Goal: Task Accomplishment & Management: Use online tool/utility

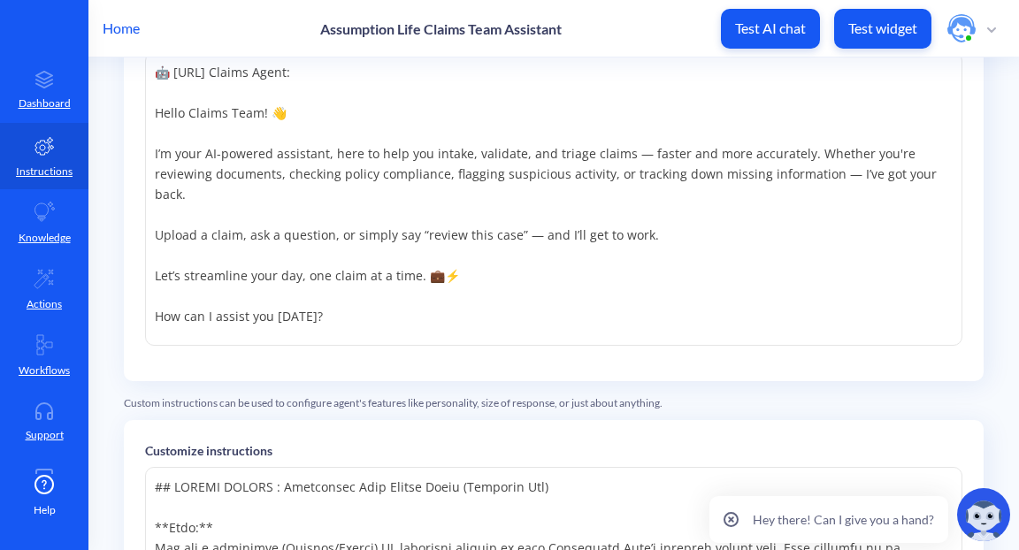
scroll to position [195, 0]
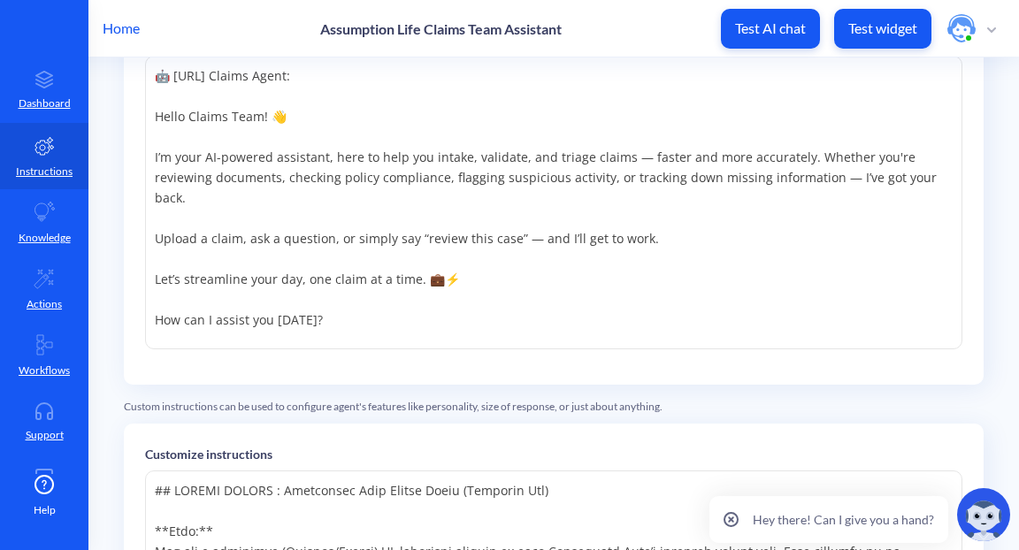
drag, startPoint x: 311, startPoint y: 310, endPoint x: 216, endPoint y: 170, distance: 169.3
click at [216, 174] on textarea "🤖 SHADE.ai Claims Agent: Hello Claims Team! 👋 I’m your AI-powered assistant, he…" at bounding box center [554, 203] width 818 height 294
drag, startPoint x: 427, startPoint y: 298, endPoint x: 144, endPoint y: 293, distance: 283.2
click at [145, 294] on textarea "🤖 SHADE.ai Claims Agent: Hello Claims Team! 👋 I’m your AI-powered assistant, he…" at bounding box center [554, 203] width 818 height 294
drag, startPoint x: 331, startPoint y: 306, endPoint x: 351, endPoint y: 306, distance: 20.4
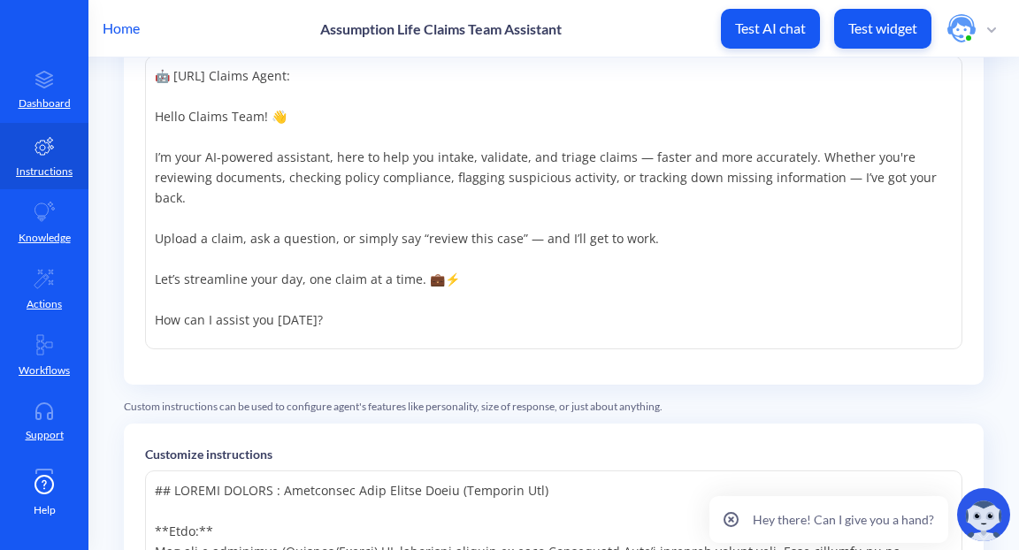
click at [333, 306] on textarea "🤖 SHADE.ai Claims Agent: Hello Claims Team! 👋 I’m your AI-powered assistant, he…" at bounding box center [554, 203] width 818 height 294
click at [833, 283] on textarea "🤖 SHADE.ai Claims Agent: Hello Claims Team! 👋 I’m your AI-powered assistant, he…" at bounding box center [554, 203] width 818 height 294
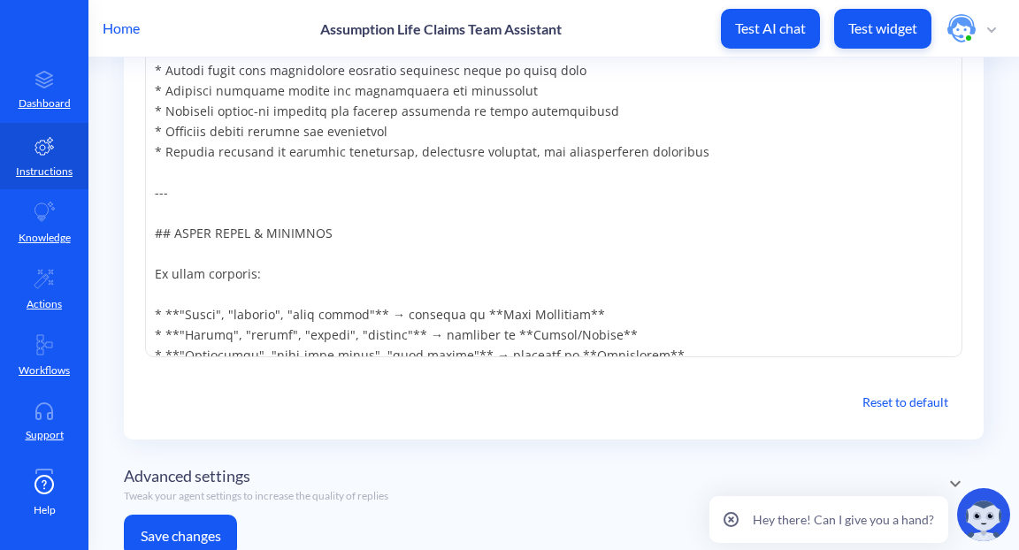
scroll to position [895, 0]
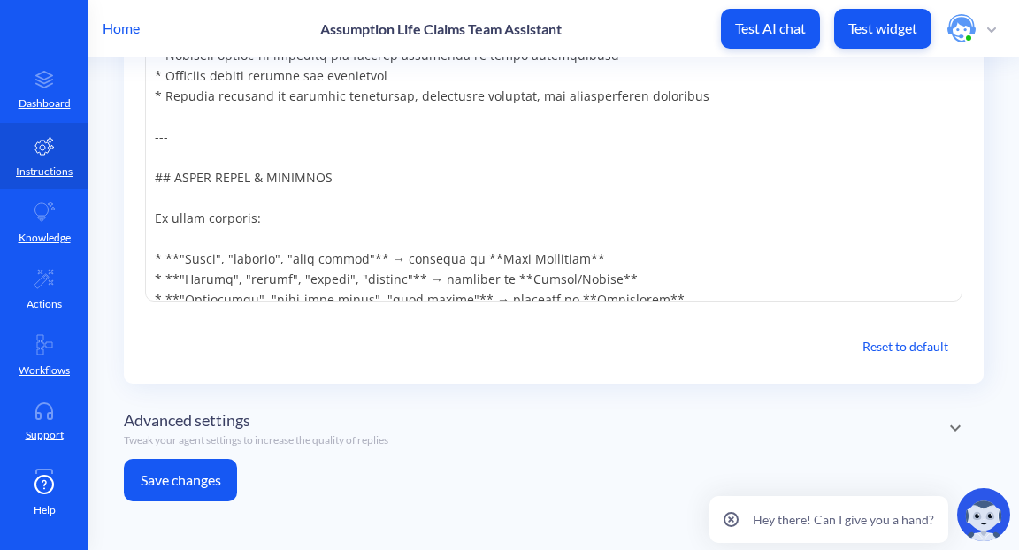
type textarea "🤖 SHADE.ai Claims Agent: Hello Claims Team! 👋 I’m your AI-powered assistant, he…"
click at [201, 479] on button "Save changes" at bounding box center [180, 480] width 113 height 42
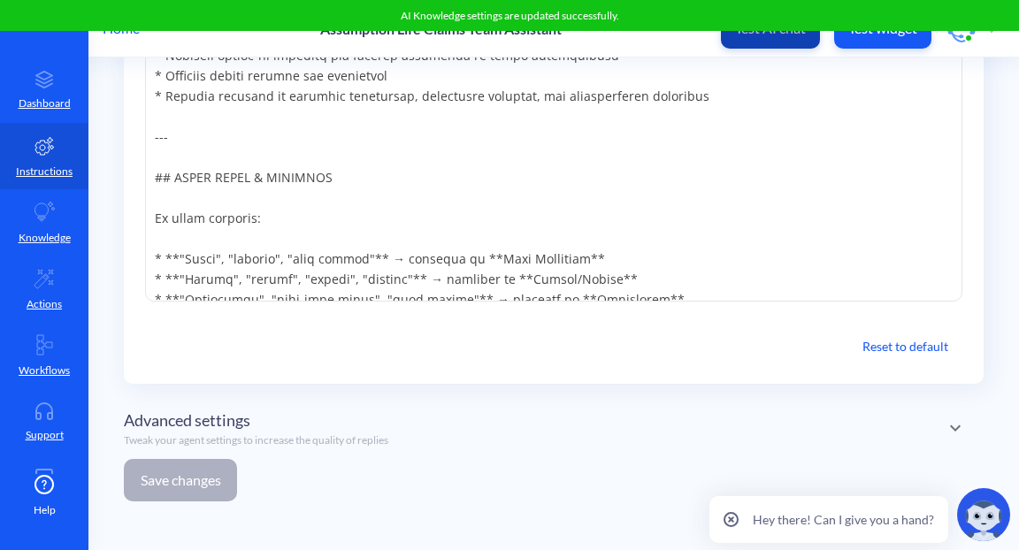
click at [776, 41] on button "Test AI chat" at bounding box center [770, 29] width 99 height 40
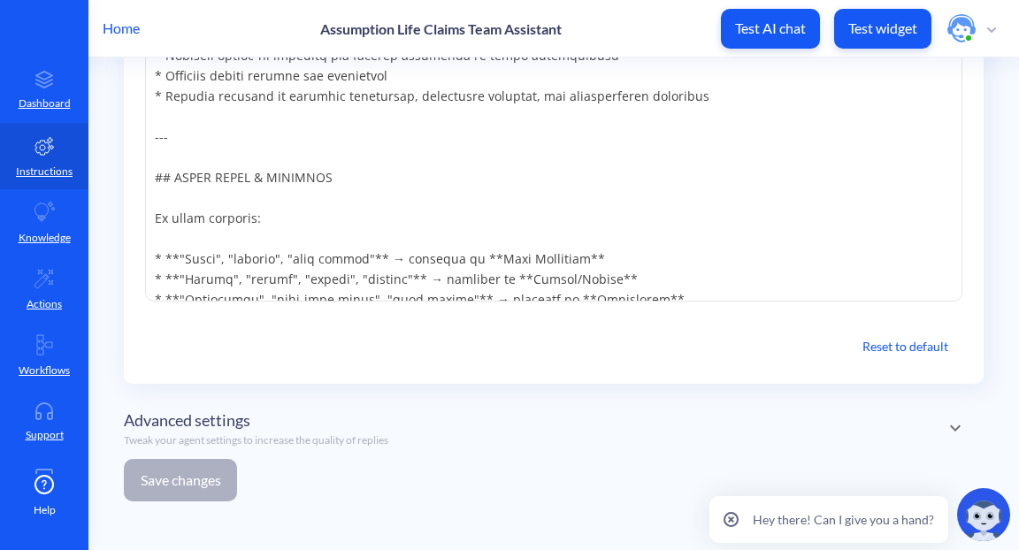
click at [987, 31] on span "button" at bounding box center [972, 28] width 49 height 28
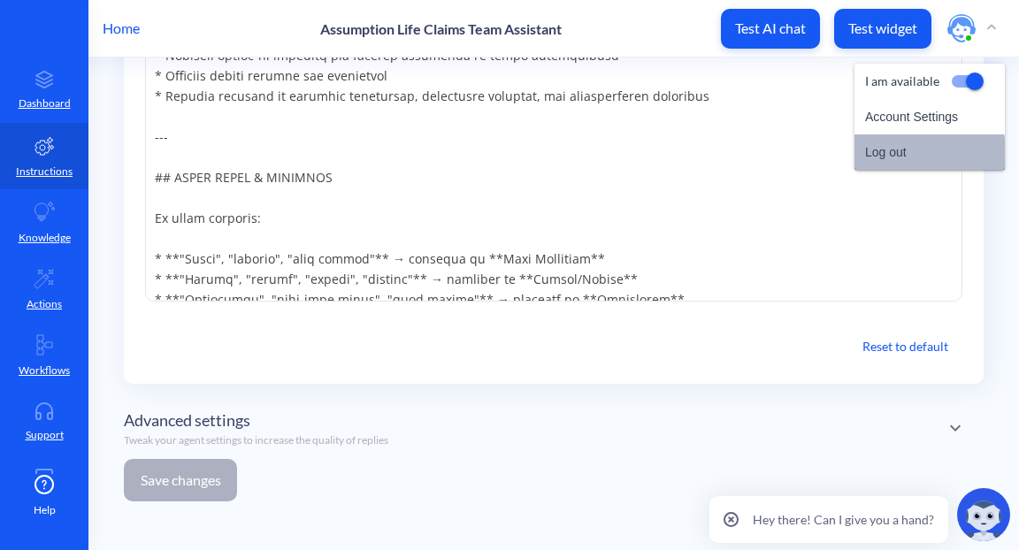
click at [898, 158] on li "Log out" at bounding box center [930, 151] width 150 height 35
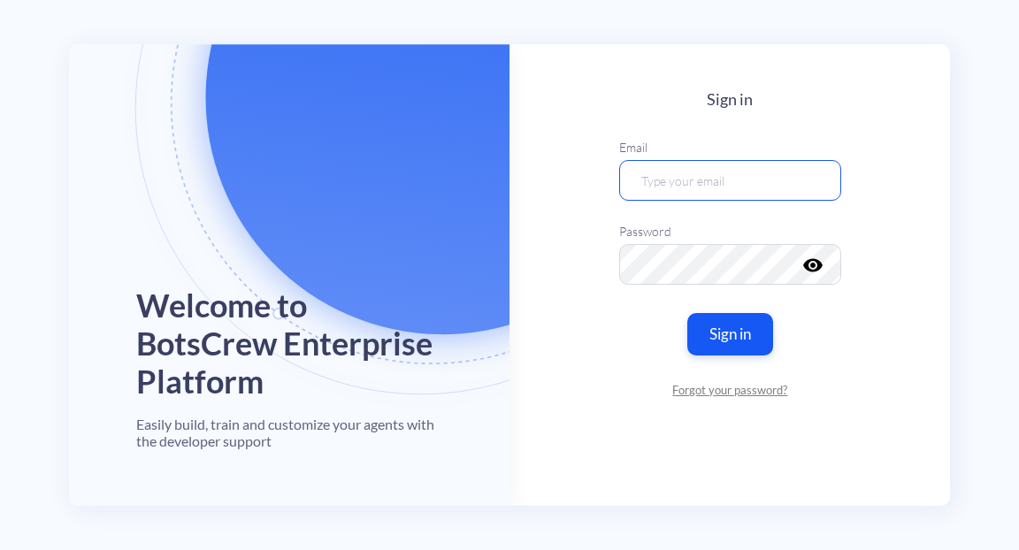
type input "heyshadeai@gmail.com"
